Goal: Transaction & Acquisition: Book appointment/travel/reservation

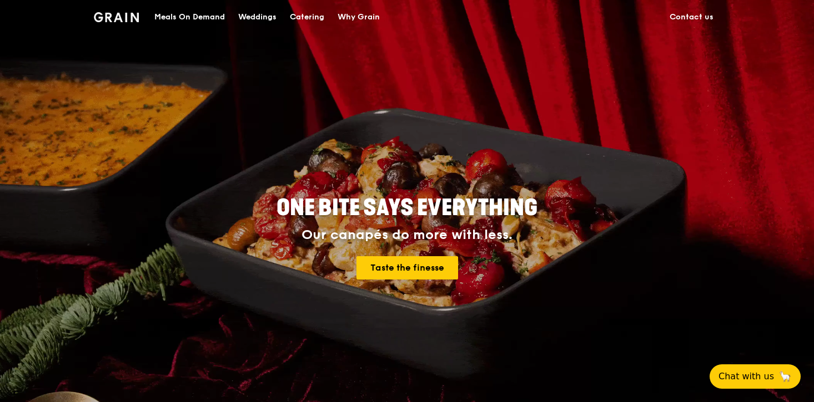
click at [309, 18] on div "Catering" at bounding box center [307, 17] width 34 height 33
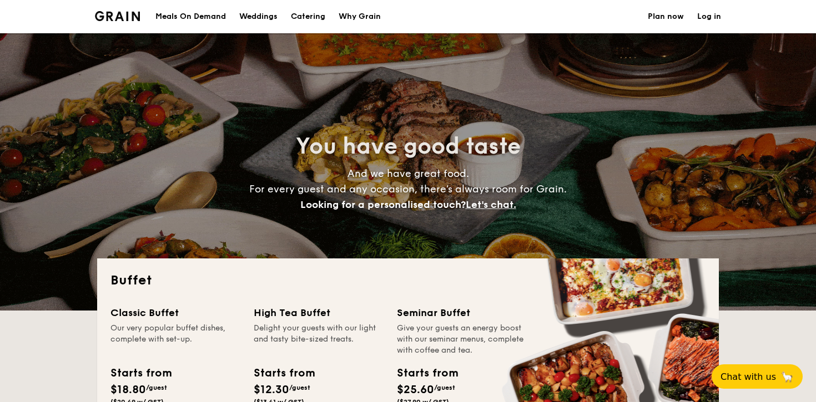
select select
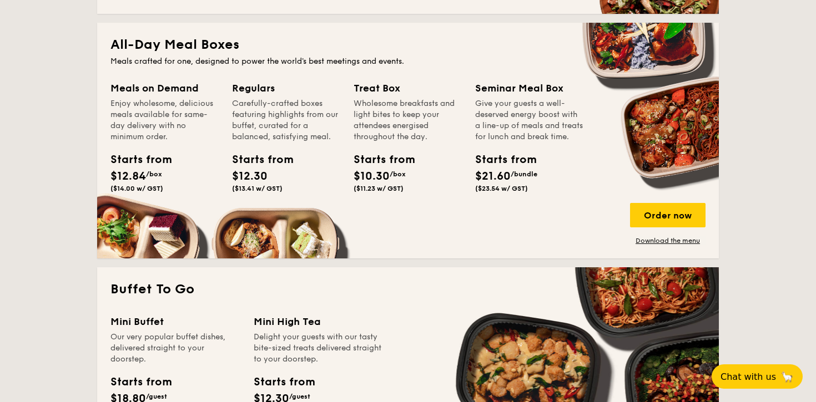
scroll to position [479, 0]
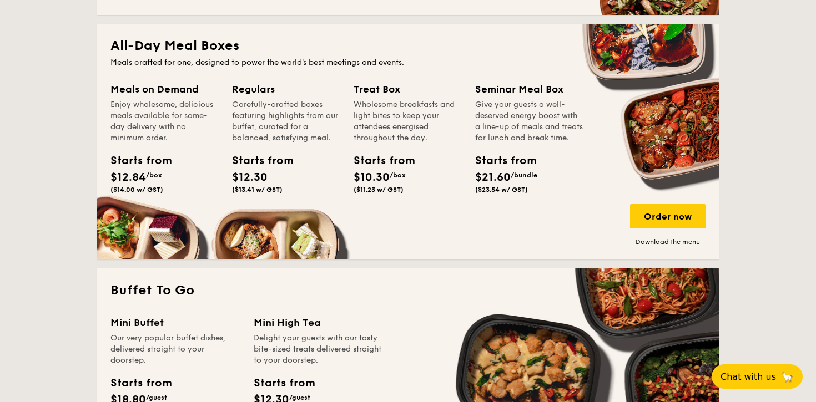
click at [161, 146] on div "Meals on Demand Enjoy wholesome, delicious meals available for same-day deliver…" at bounding box center [164, 140] width 108 height 117
click at [280, 184] on div "Starts from $12.30 ($13.41 w/ GST)" at bounding box center [257, 173] width 50 height 41
click at [664, 243] on link "Download the menu" at bounding box center [667, 242] width 75 height 9
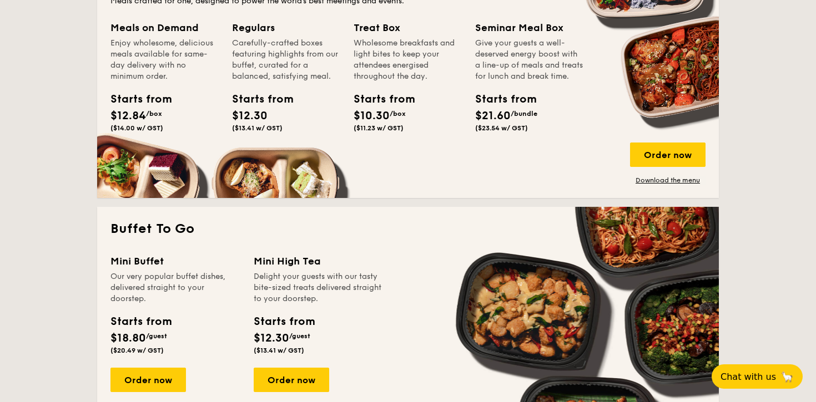
scroll to position [704, 0]
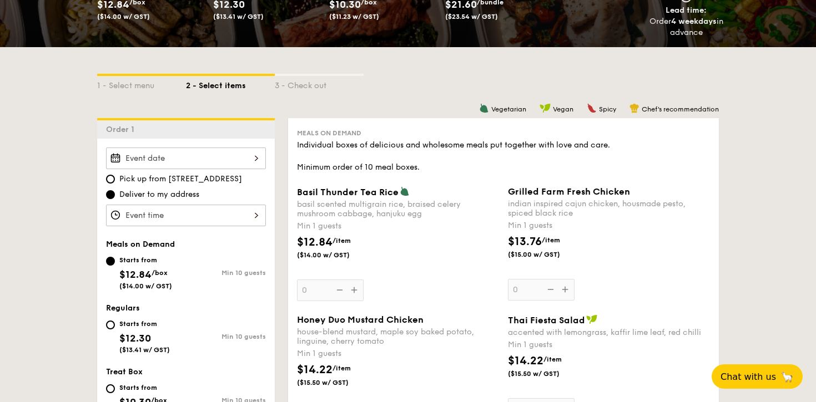
scroll to position [181, 0]
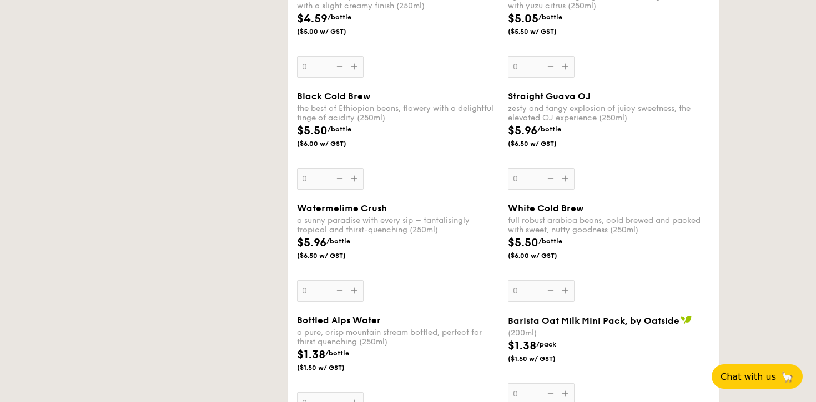
select select
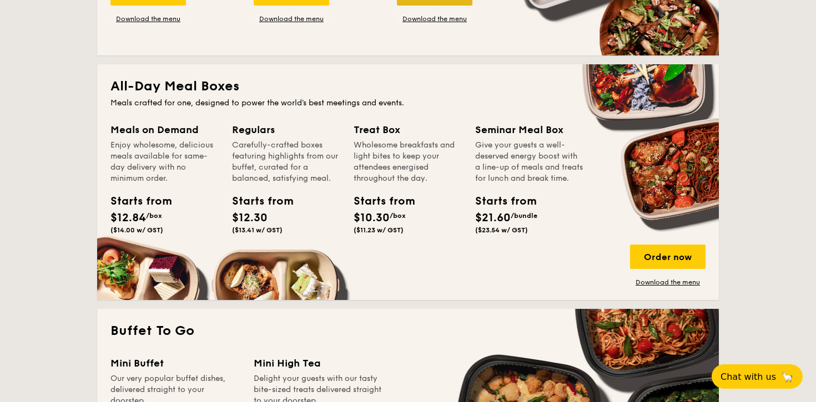
scroll to position [433, 0]
